Goal: Task Accomplishment & Management: Manage account settings

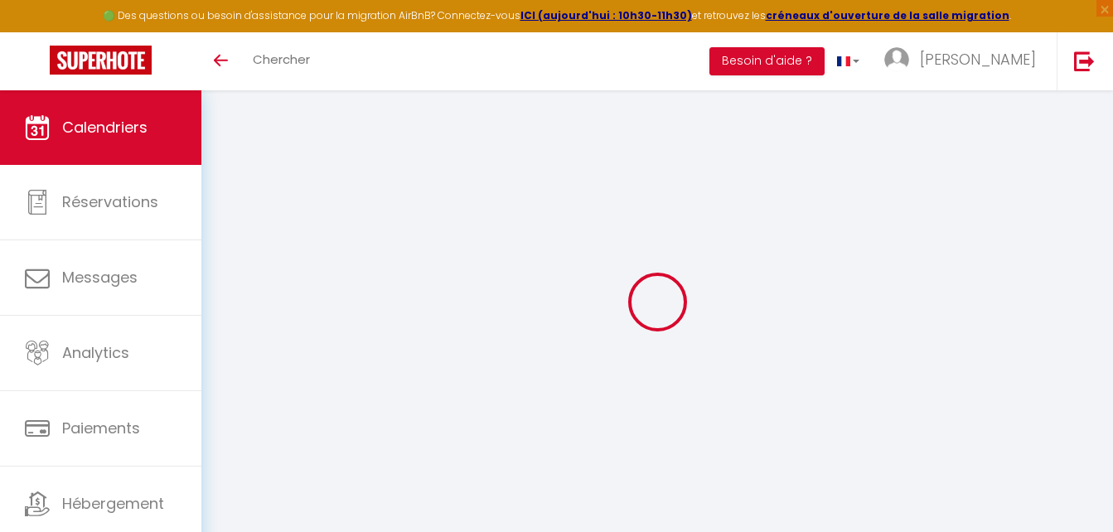
scroll to position [90, 0]
select select
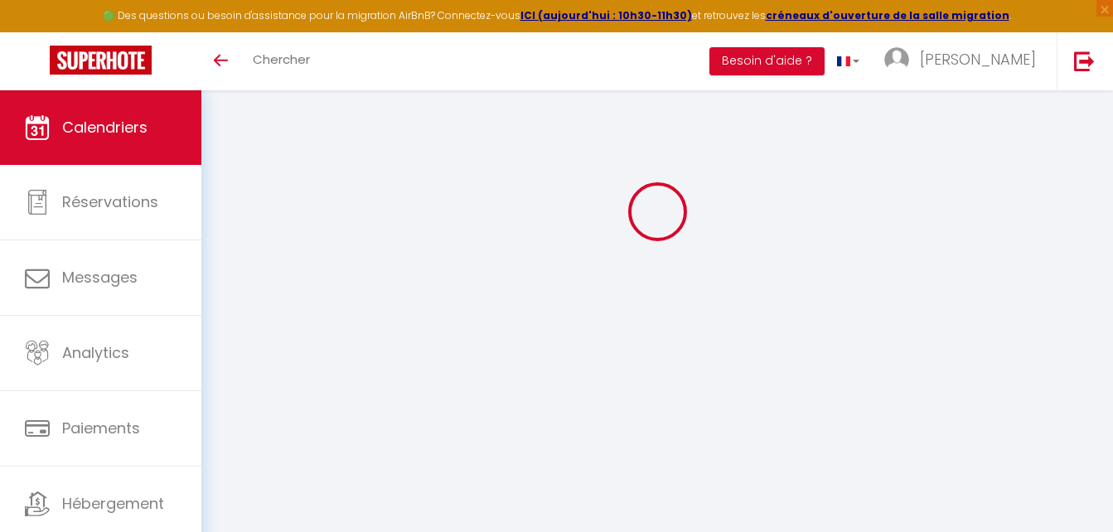
select select
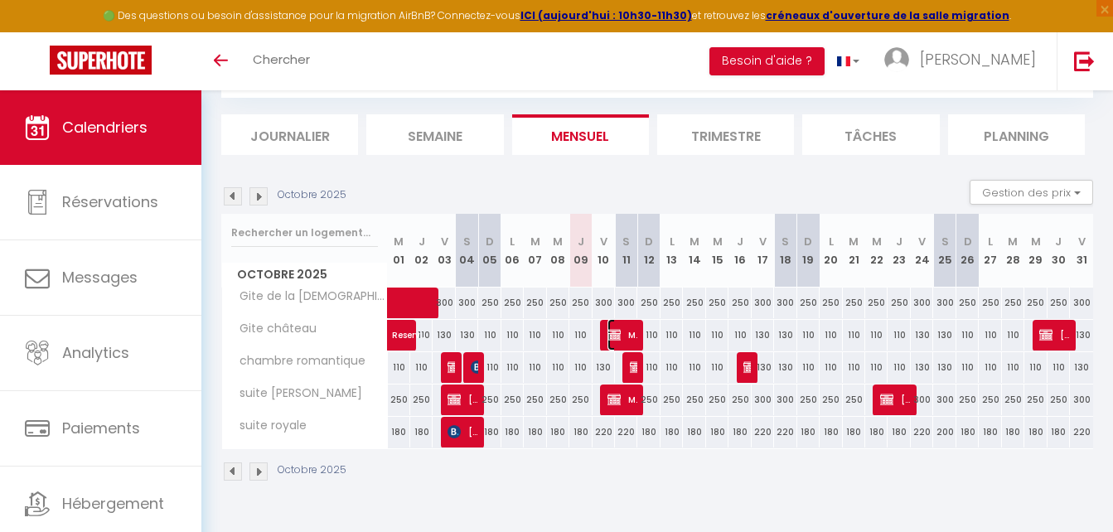
click at [621, 332] on span "Manon Amphiarus" at bounding box center [623, 335] width 30 height 32
select select "OK"
select select "0"
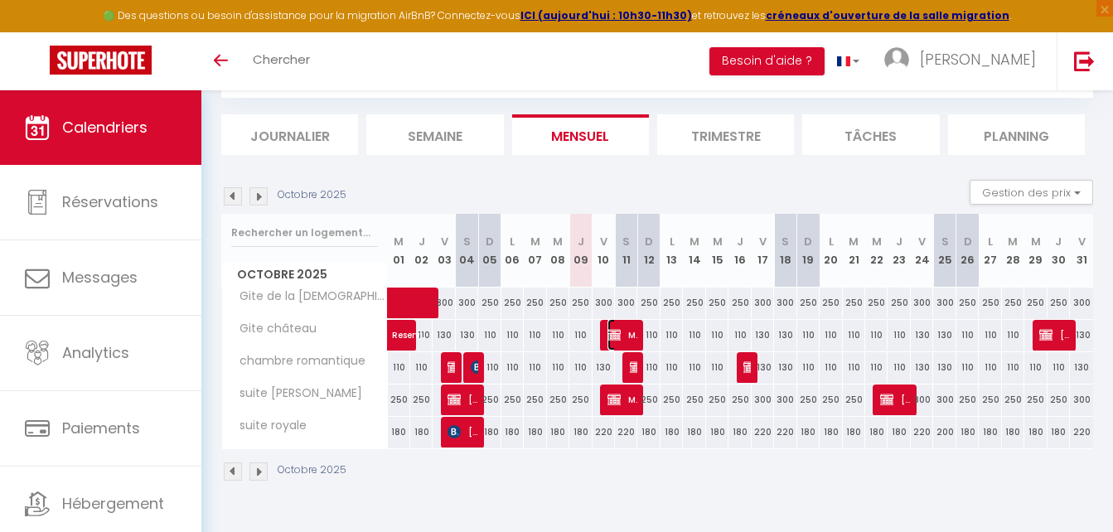
select select "1"
select select
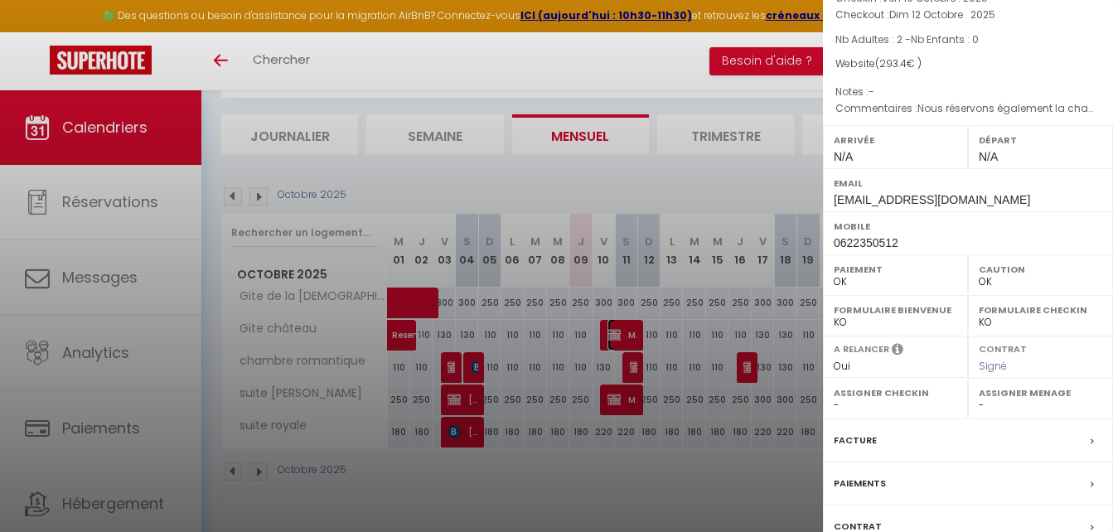
scroll to position [133, 0]
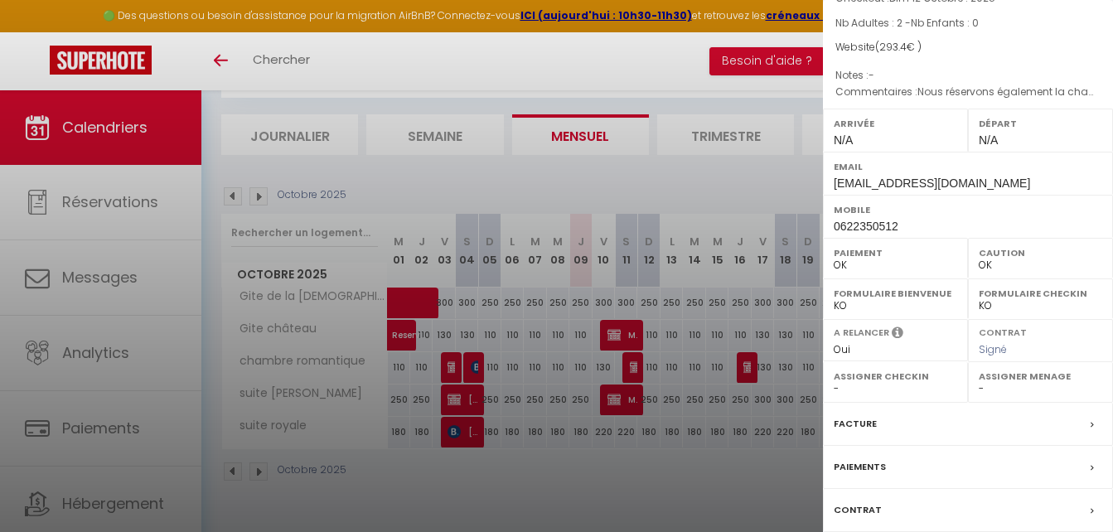
click at [1000, 313] on select "OK KO" at bounding box center [1041, 305] width 124 height 15
click at [625, 396] on div at bounding box center [556, 266] width 1113 height 532
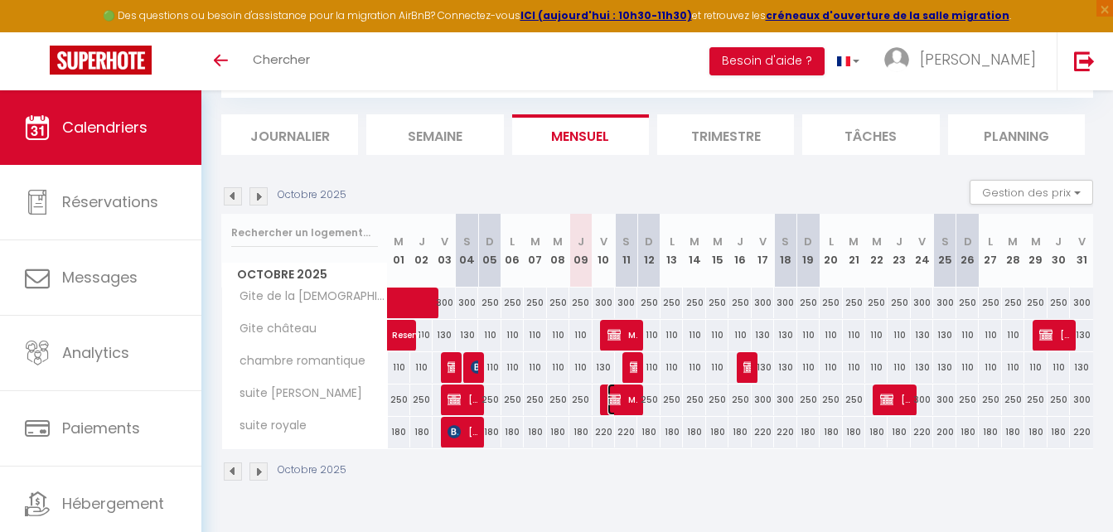
click at [617, 405] on img at bounding box center [614, 399] width 13 height 13
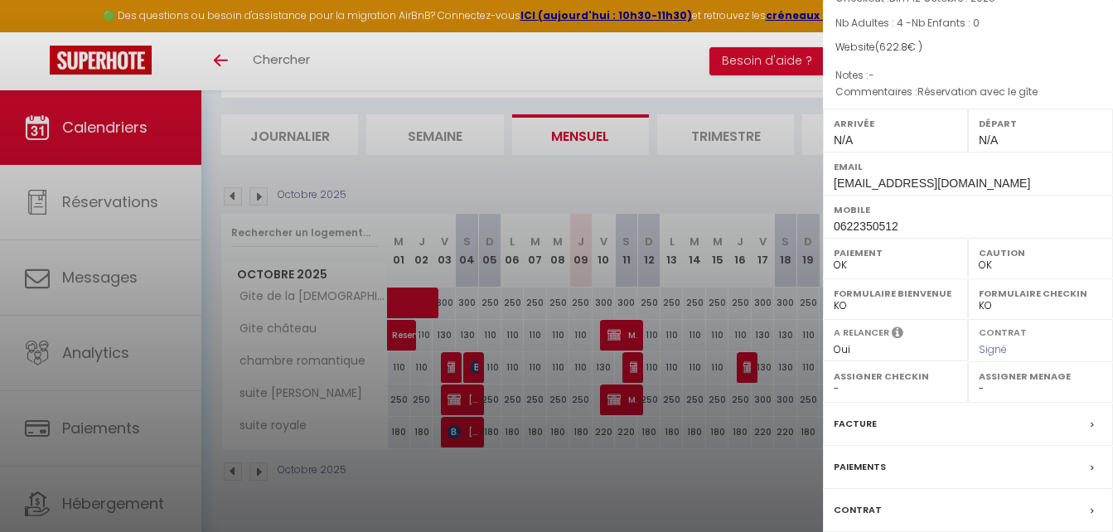
click at [856, 313] on select "OK KO" at bounding box center [896, 305] width 124 height 15
click at [616, 338] on div at bounding box center [556, 266] width 1113 height 532
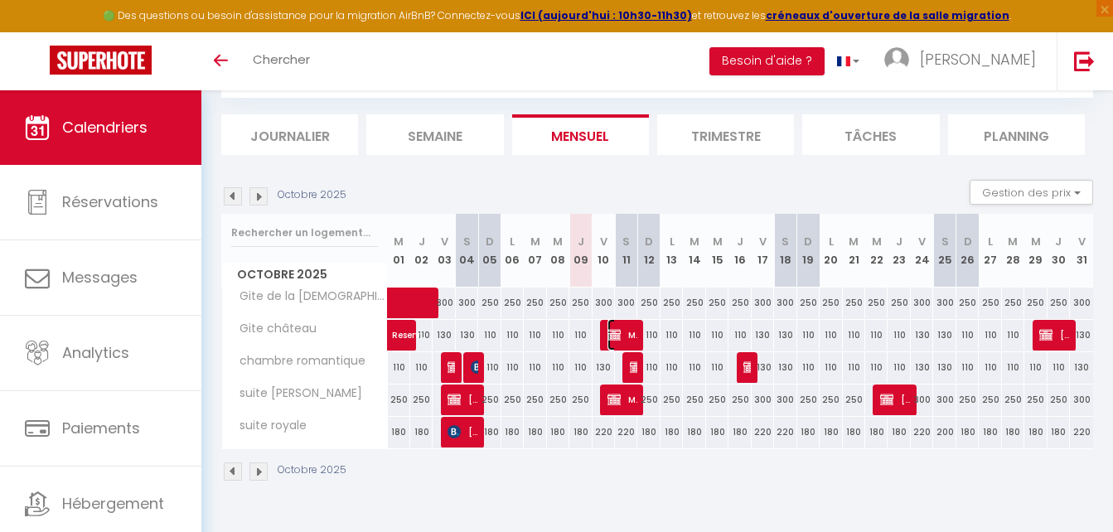
click at [616, 338] on img at bounding box center [614, 334] width 13 height 13
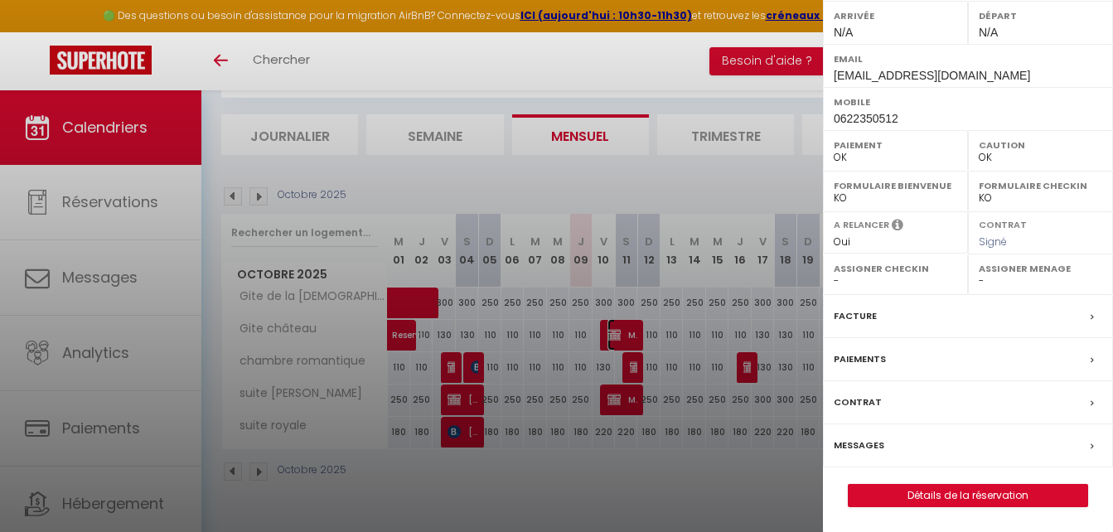
scroll to position [267, 0]
click at [932, 489] on link "Détails de la réservation" at bounding box center [968, 496] width 239 height 22
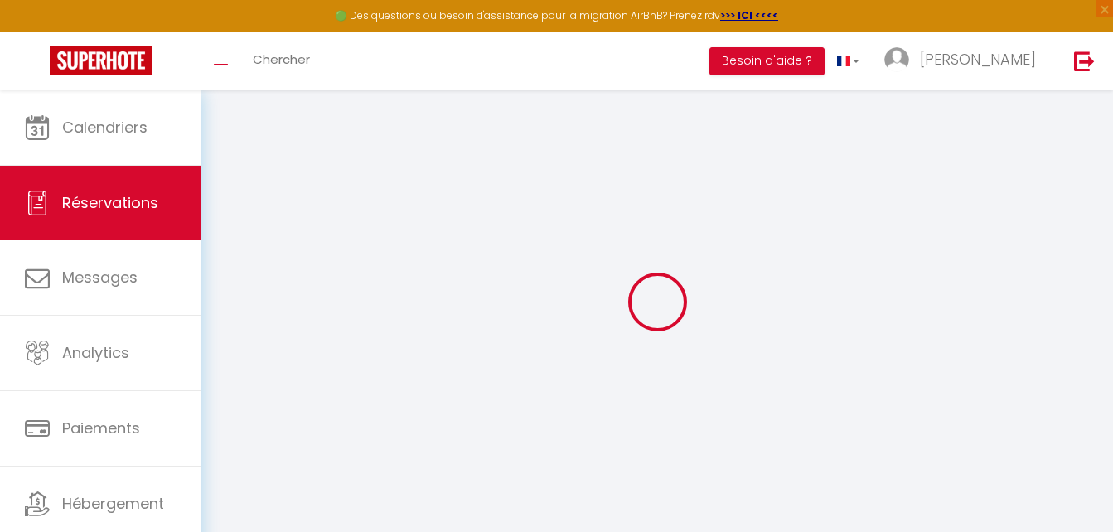
select select
checkbox input "false"
select select
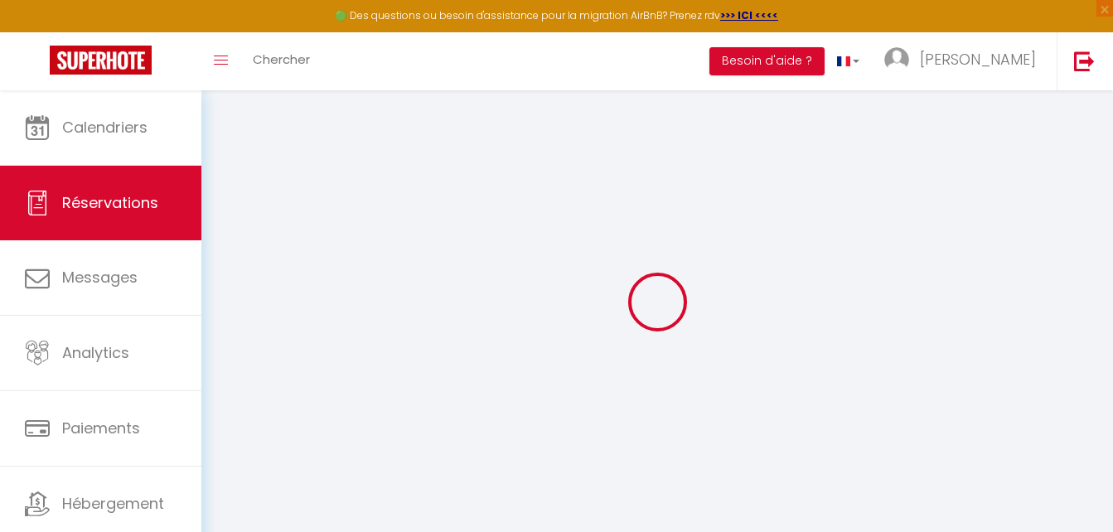
checkbox input "false"
select select
checkbox input "false"
type textarea "Nous réservons également la chambre [PERSON_NAME], nous serons 6 avec 6 petits …"
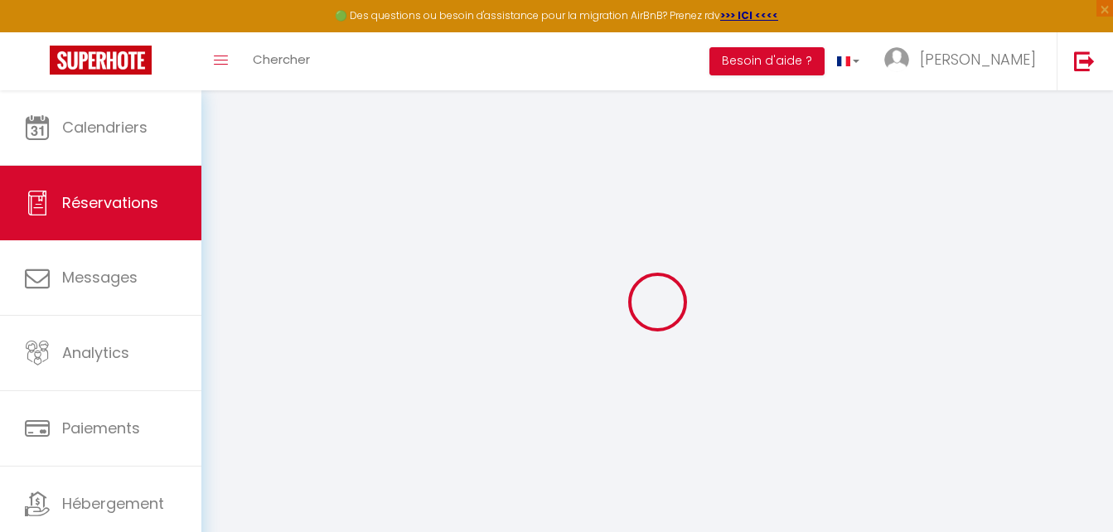
type input "20"
type input "5.6"
select select
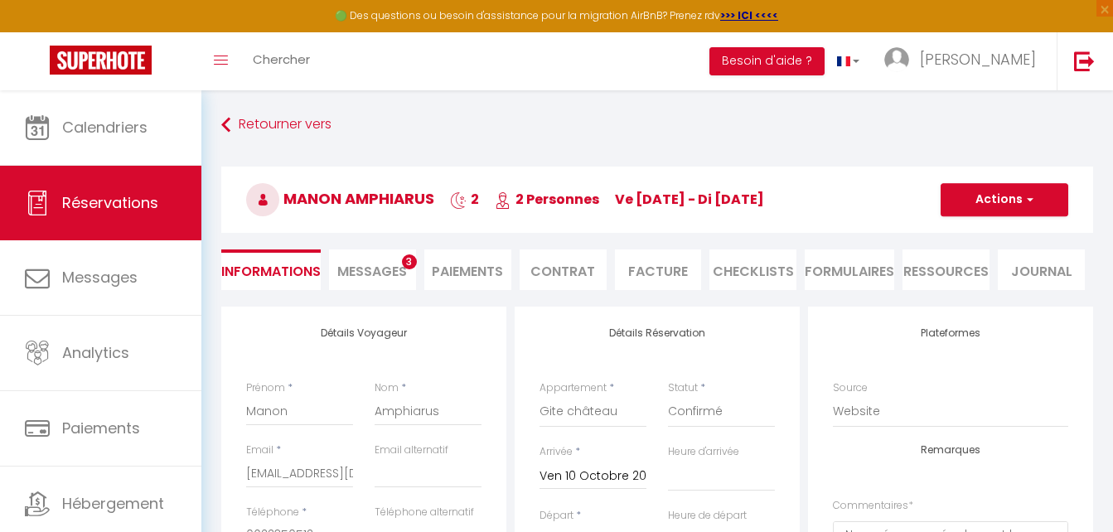
checkbox input "false"
select select
click at [730, 10] on strong ">>> ICI <<<<" at bounding box center [749, 15] width 58 height 14
